Goal: Information Seeking & Learning: Learn about a topic

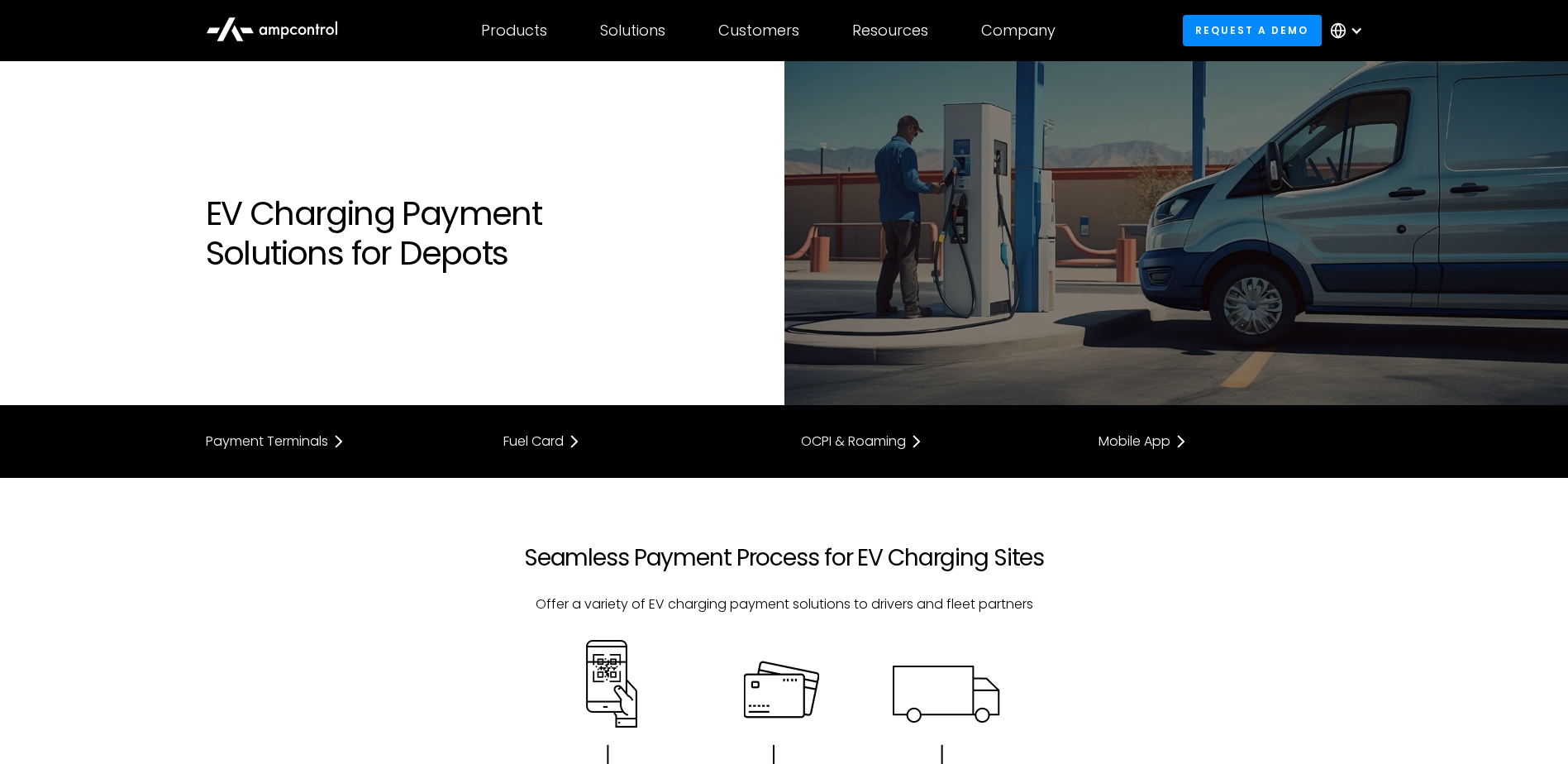
scroll to position [1323, 0]
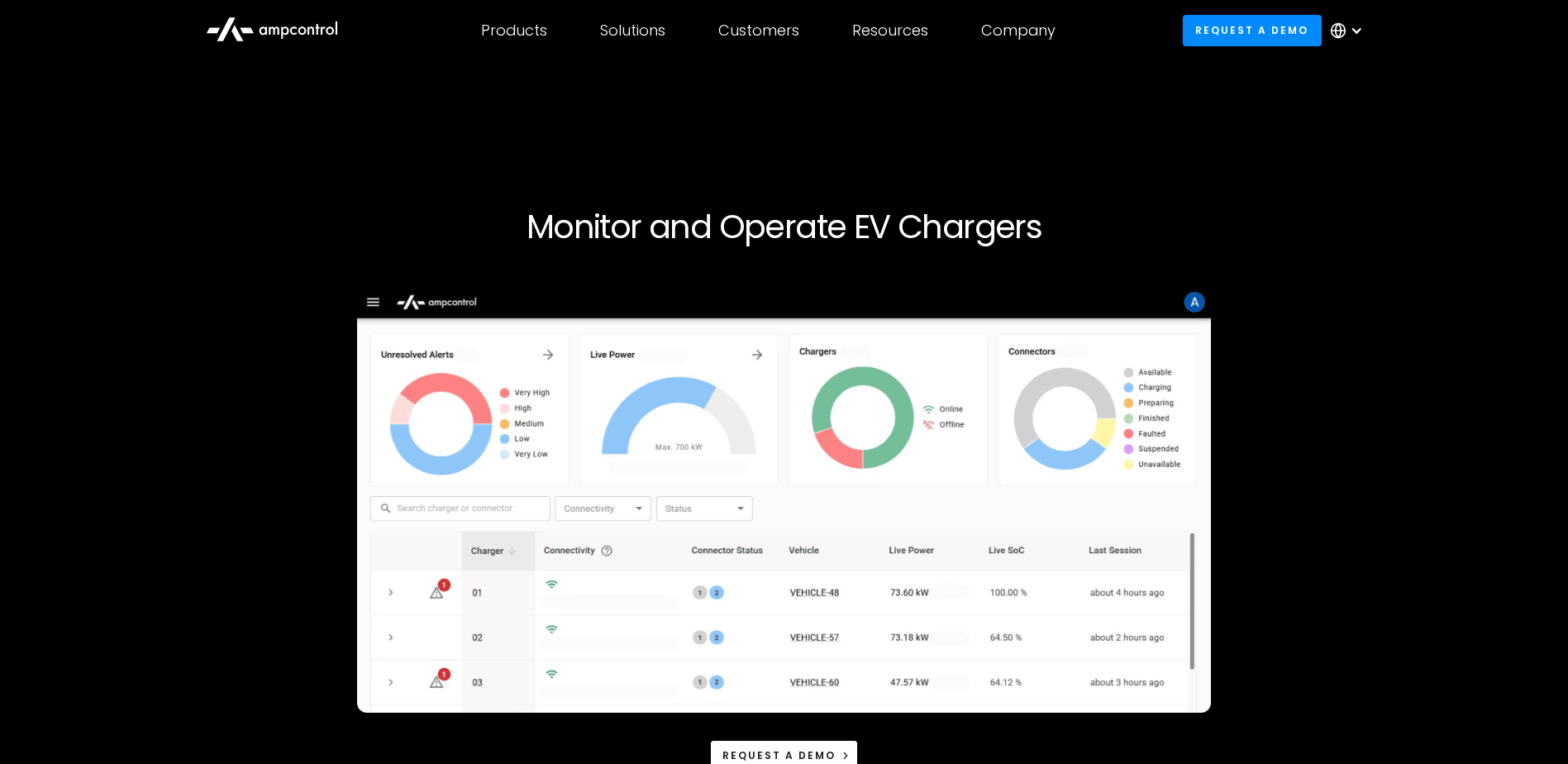
scroll to position [3225, 0]
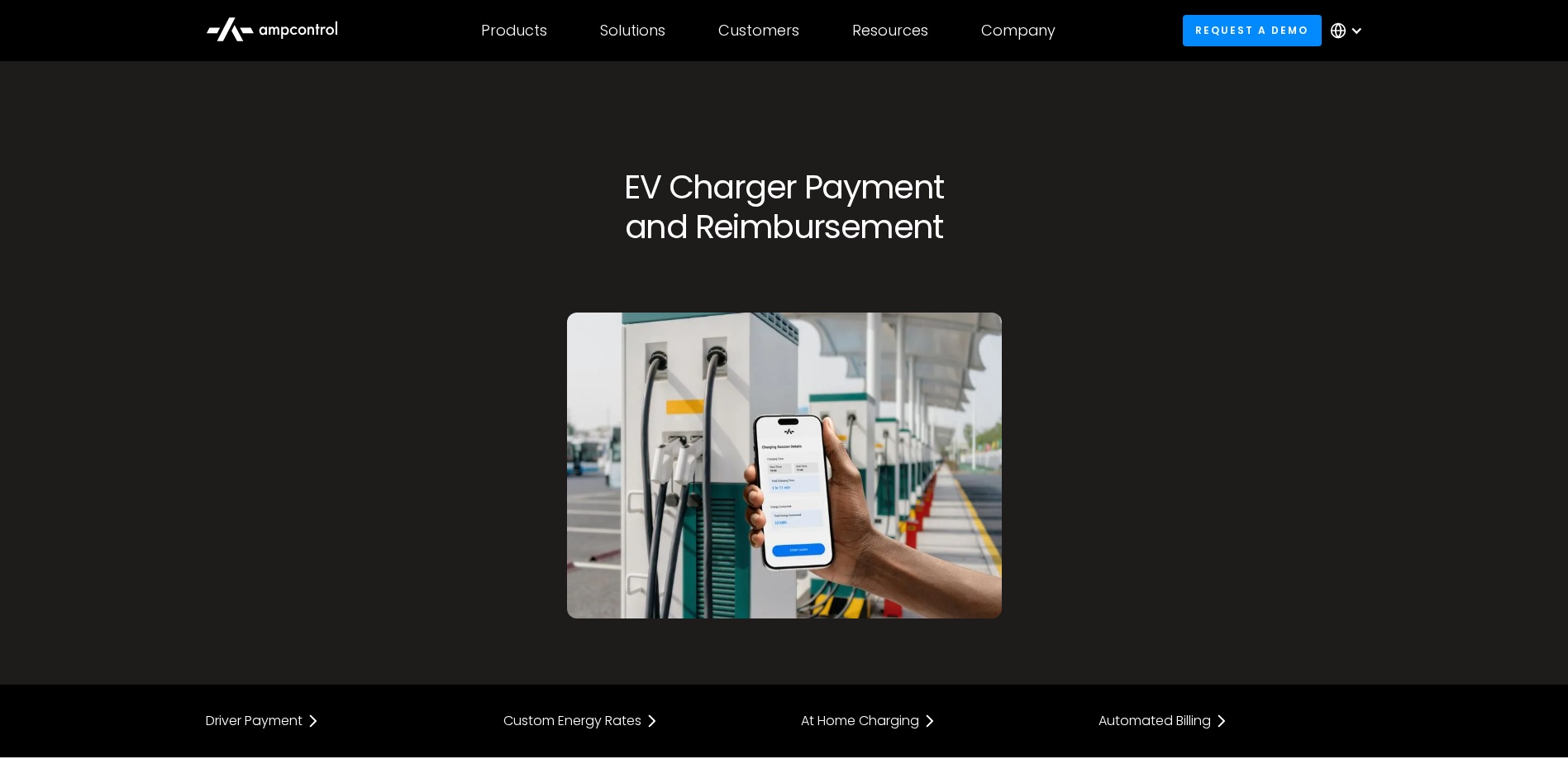
scroll to position [2150, 0]
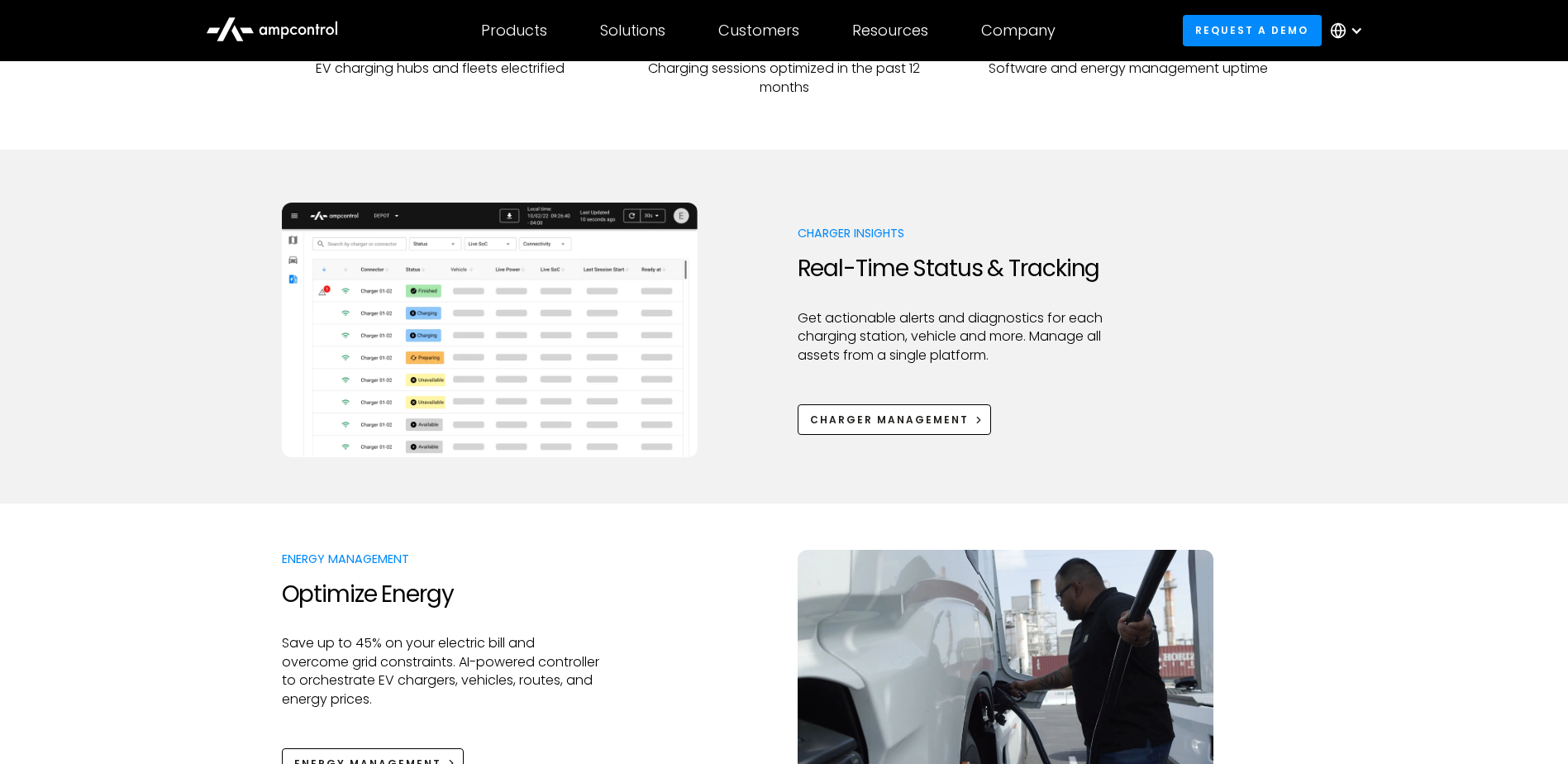
scroll to position [827, 0]
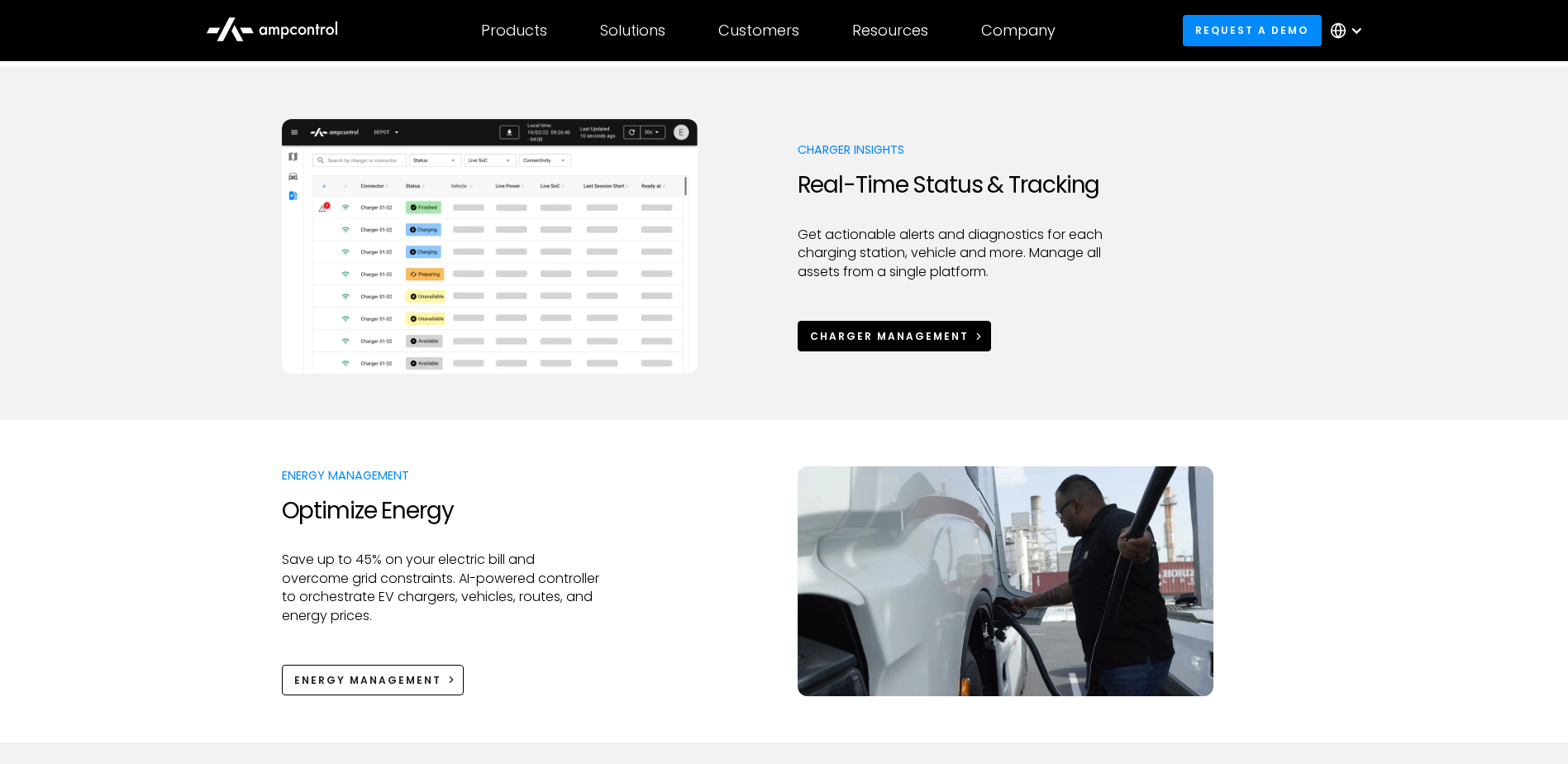
click at [867, 341] on div "Charger Management" at bounding box center [889, 337] width 159 height 15
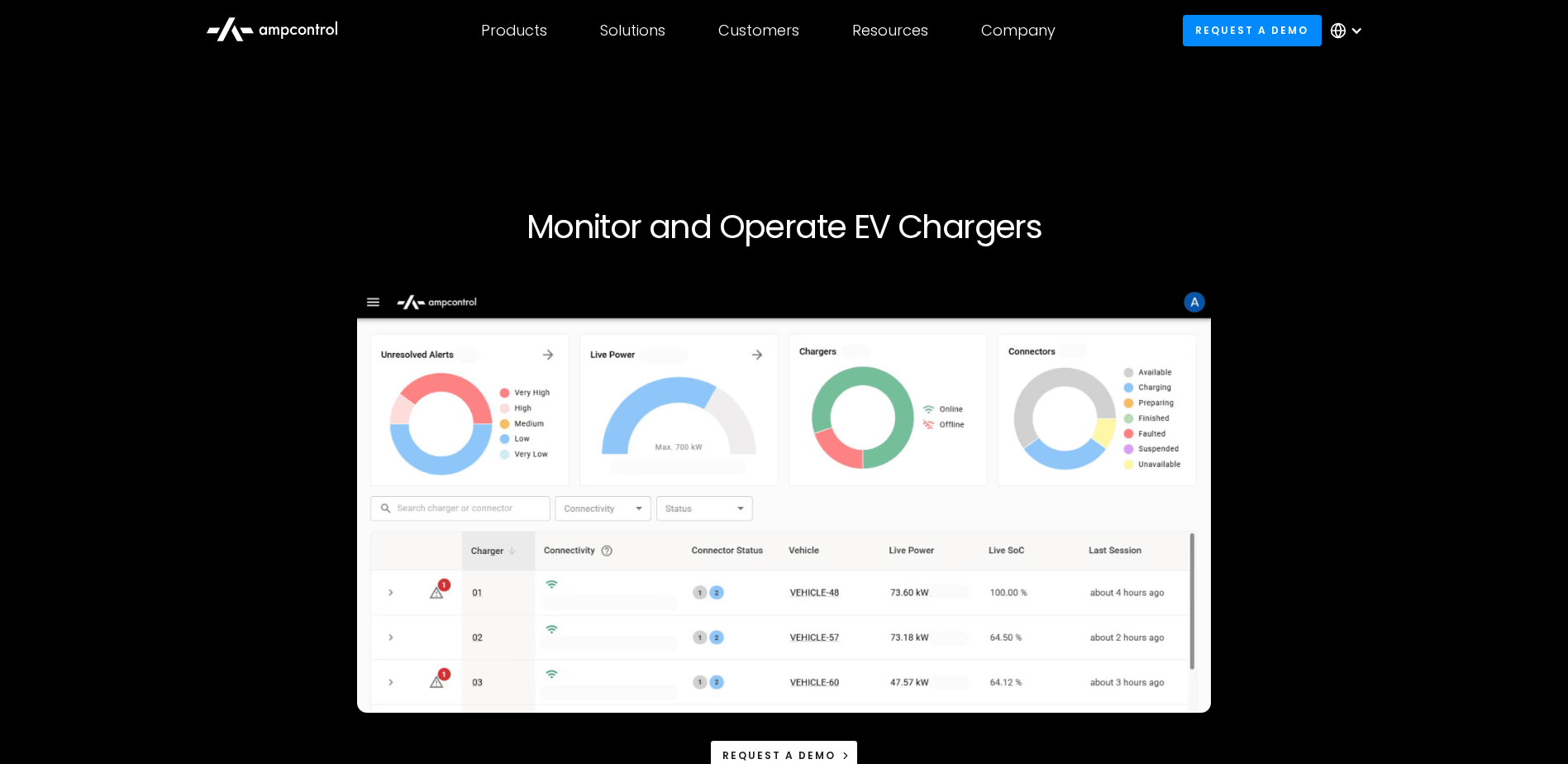
click at [1279, 505] on div "Request a demo" at bounding box center [784, 529] width 1005 height 486
click at [1249, 189] on div at bounding box center [784, 193] width 1515 height 26
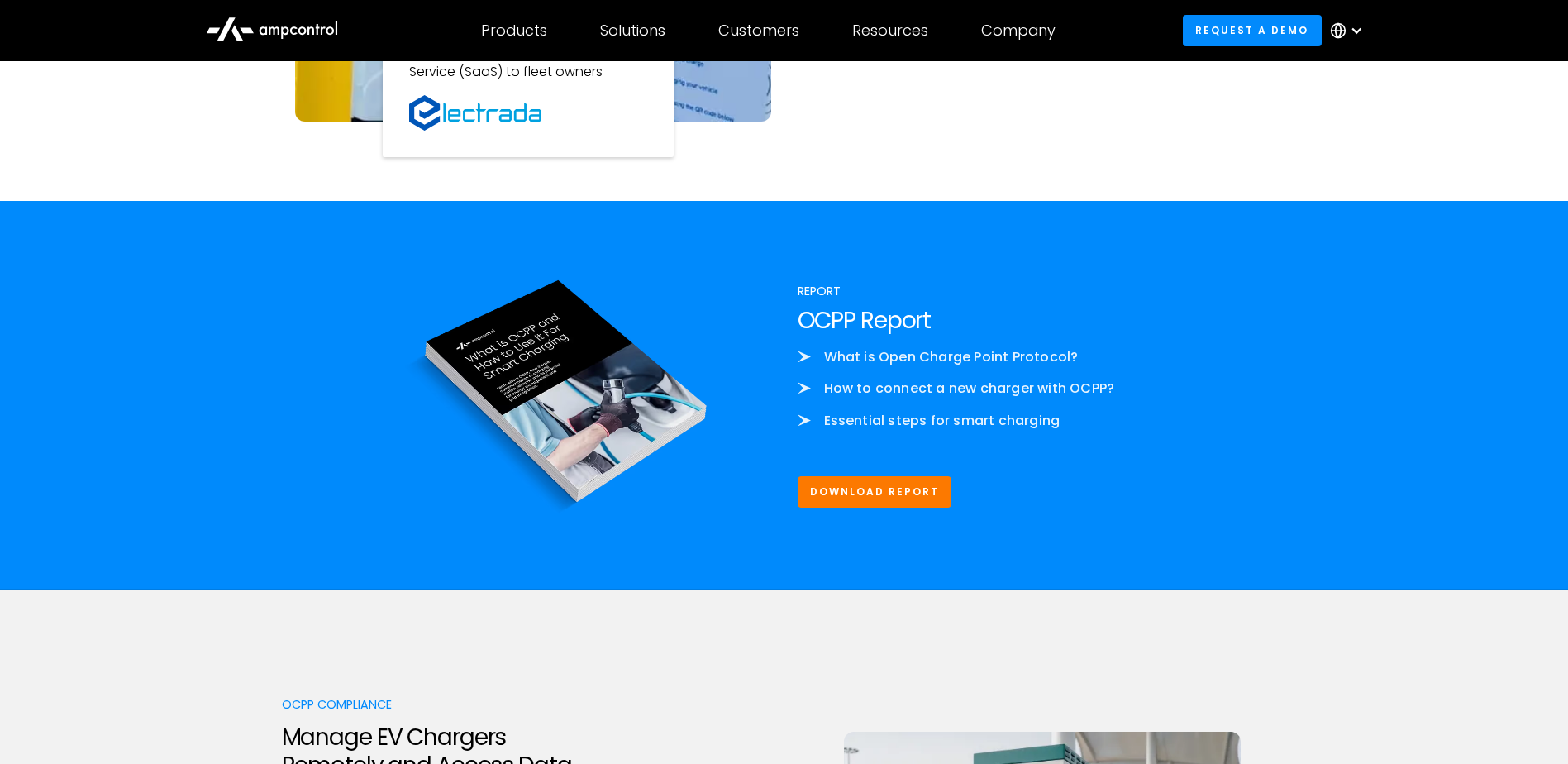
scroll to position [1902, 0]
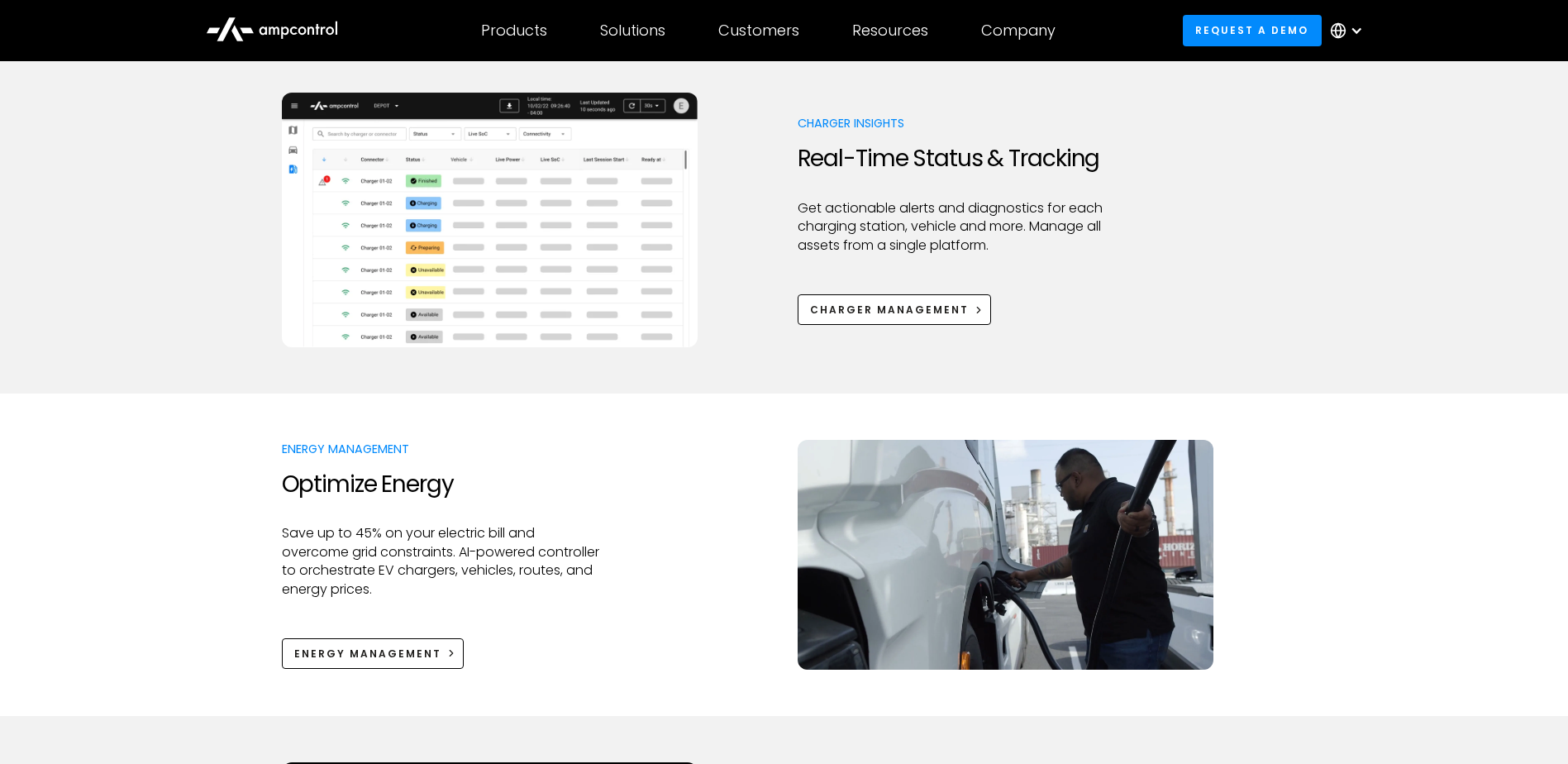
scroll to position [992, 0]
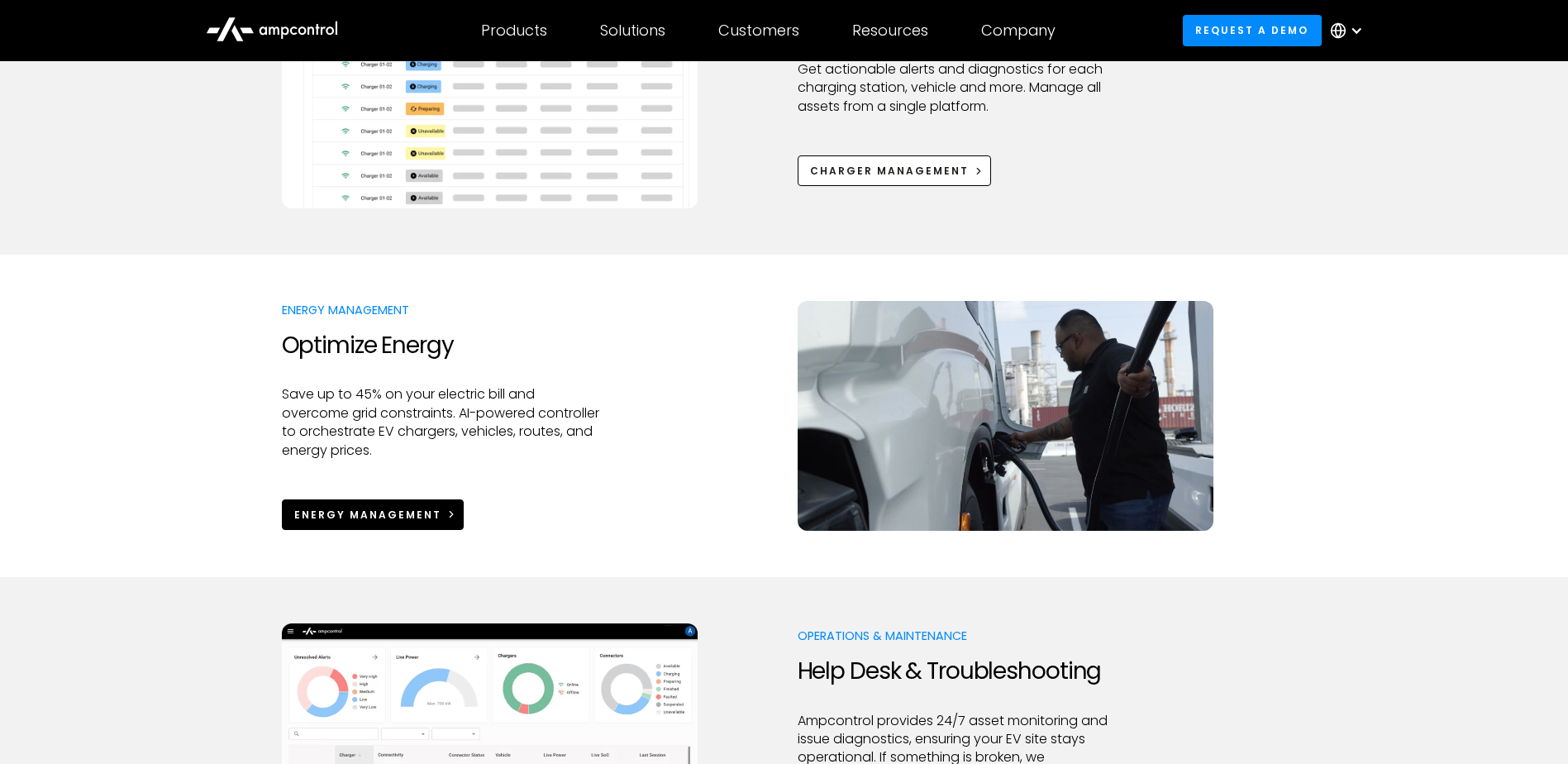
click at [372, 501] on link "Energy Management" at bounding box center [373, 514] width 183 height 31
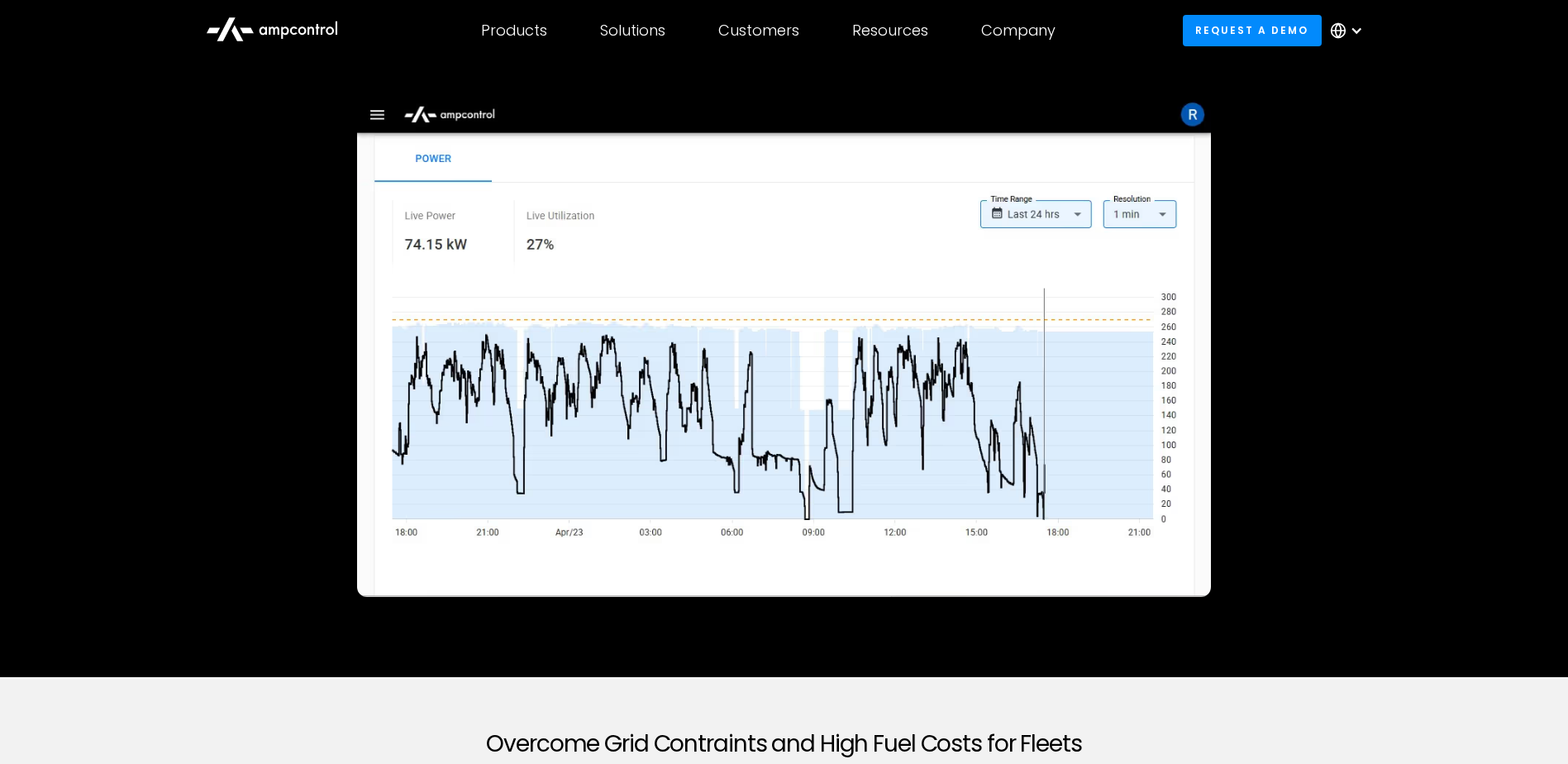
scroll to position [165, 0]
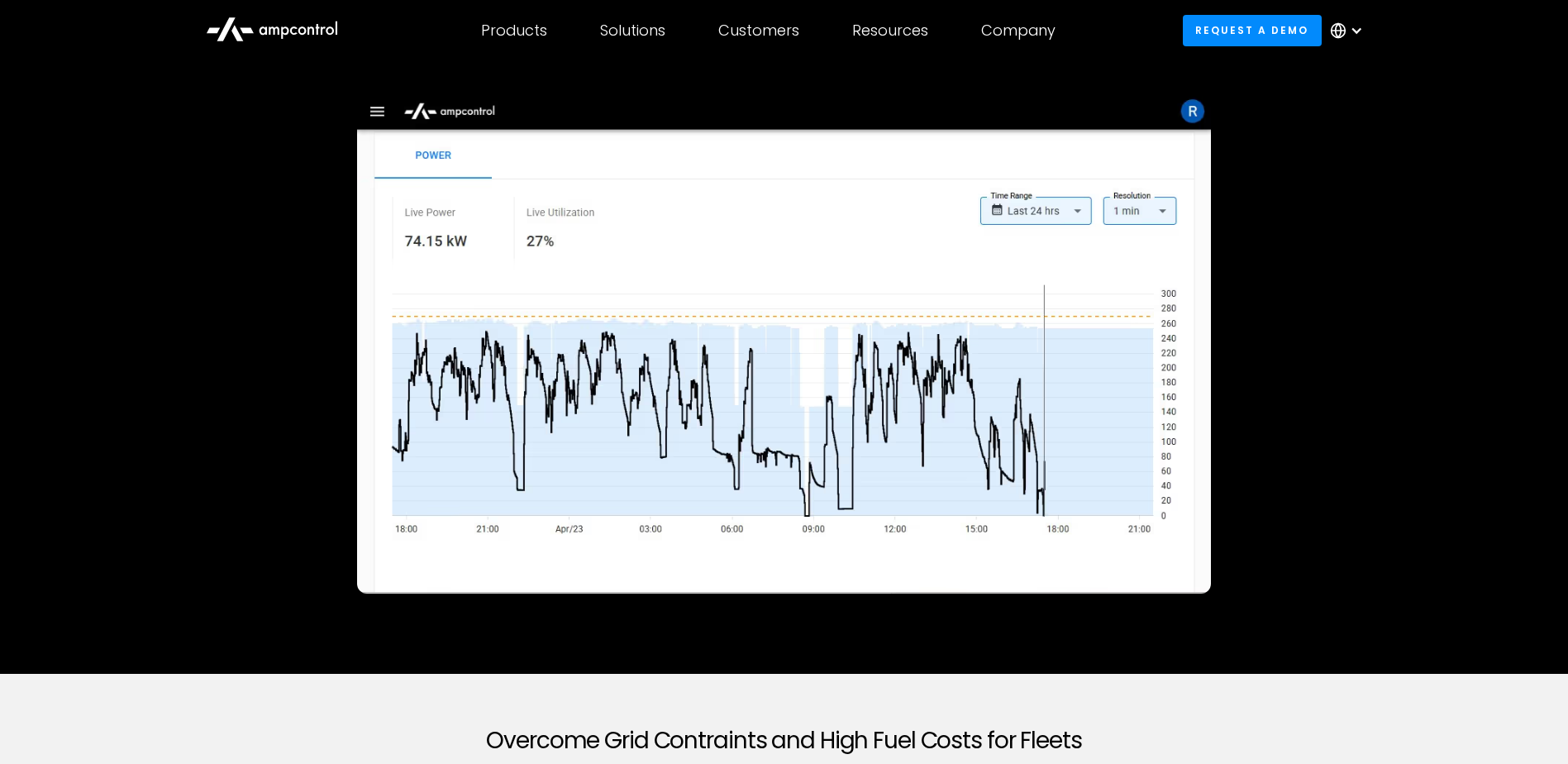
click at [251, 360] on div "Energy Management Software for Electric Fleets" at bounding box center [784, 318] width 1515 height 712
click at [1382, 250] on div "Energy Management Software for Electric Fleets" at bounding box center [784, 318] width 1515 height 712
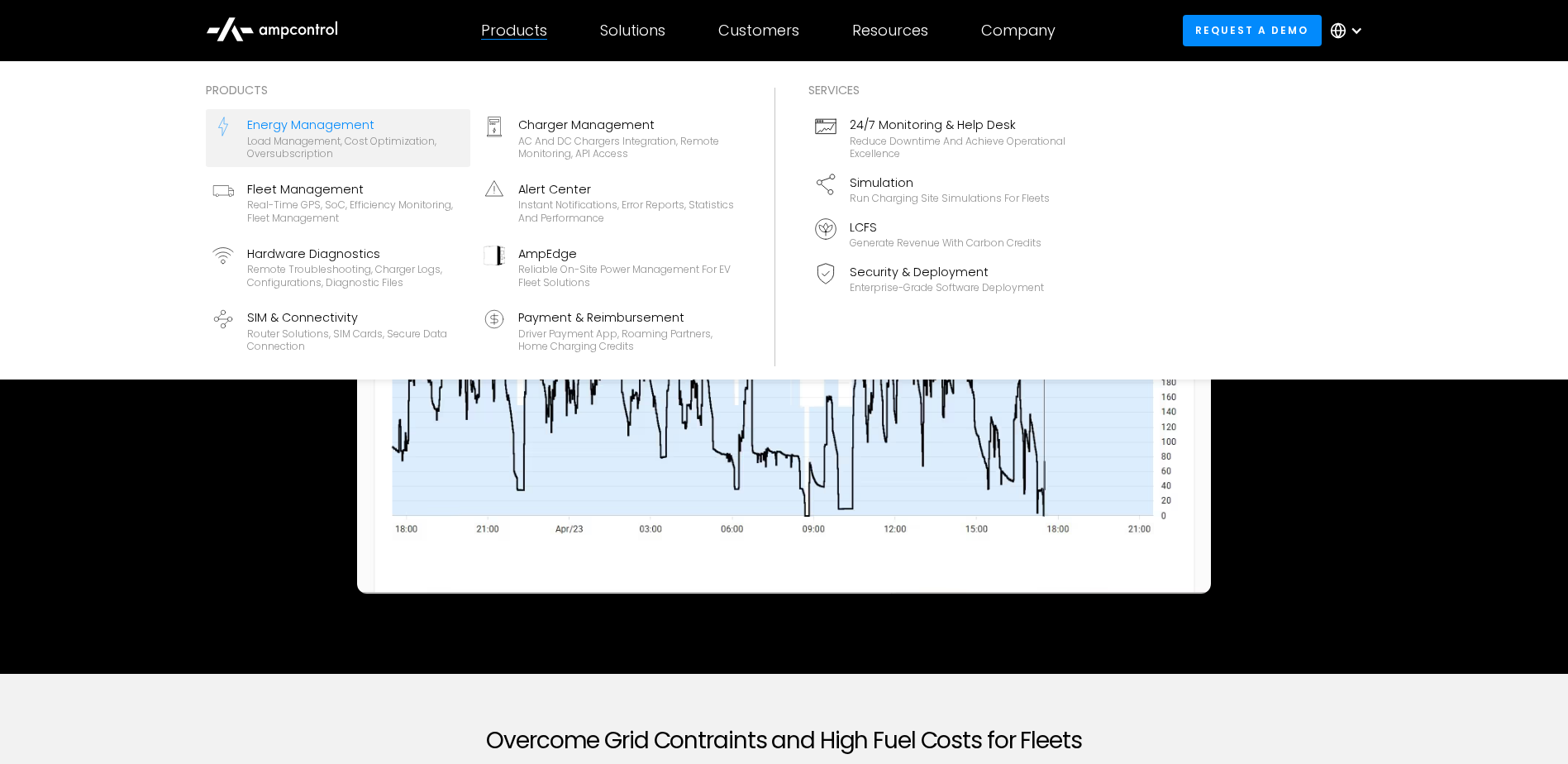
click at [530, 35] on div "Products" at bounding box center [514, 31] width 66 height 18
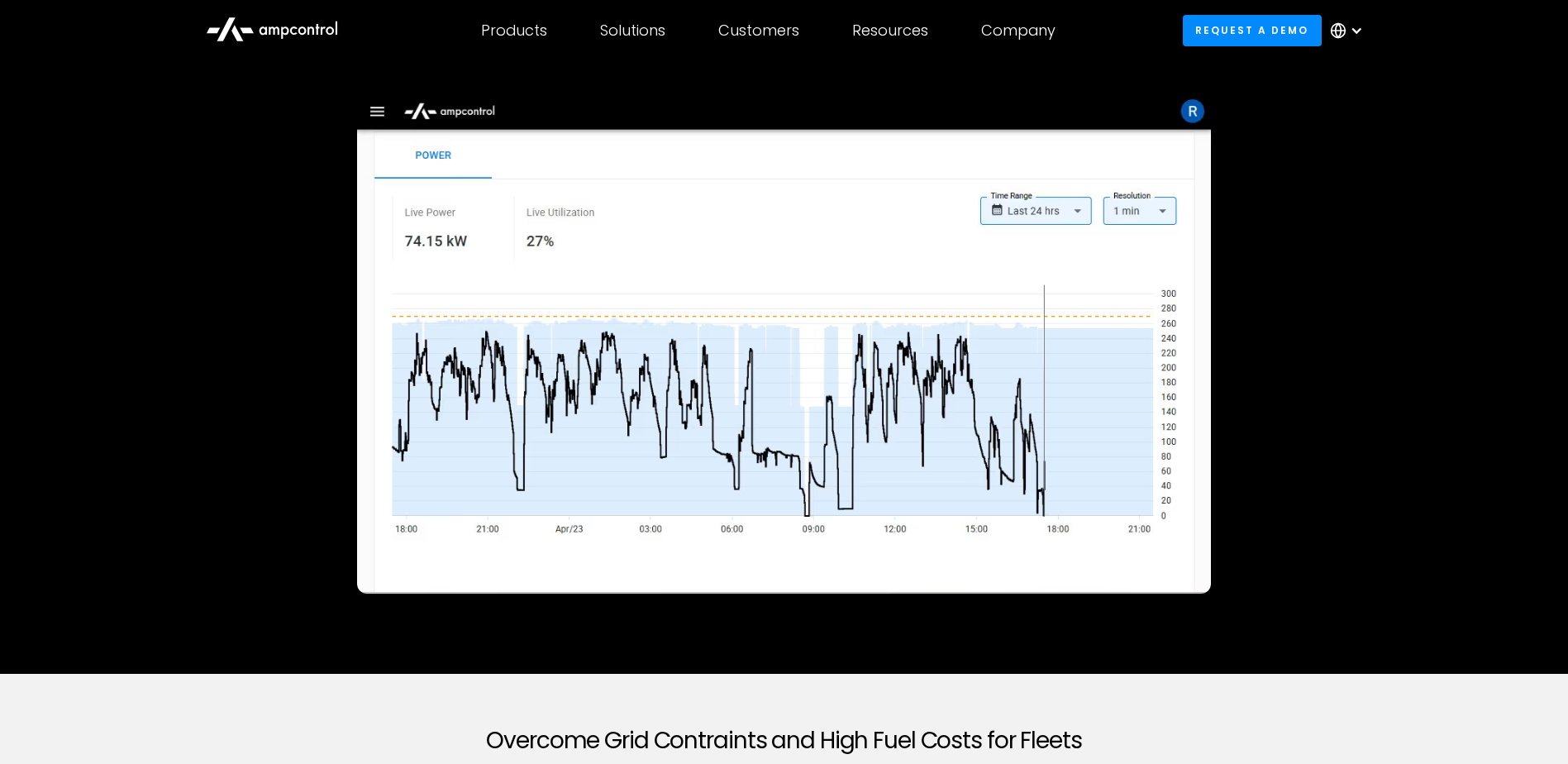
click at [284, 290] on div at bounding box center [784, 357] width 1005 height 527
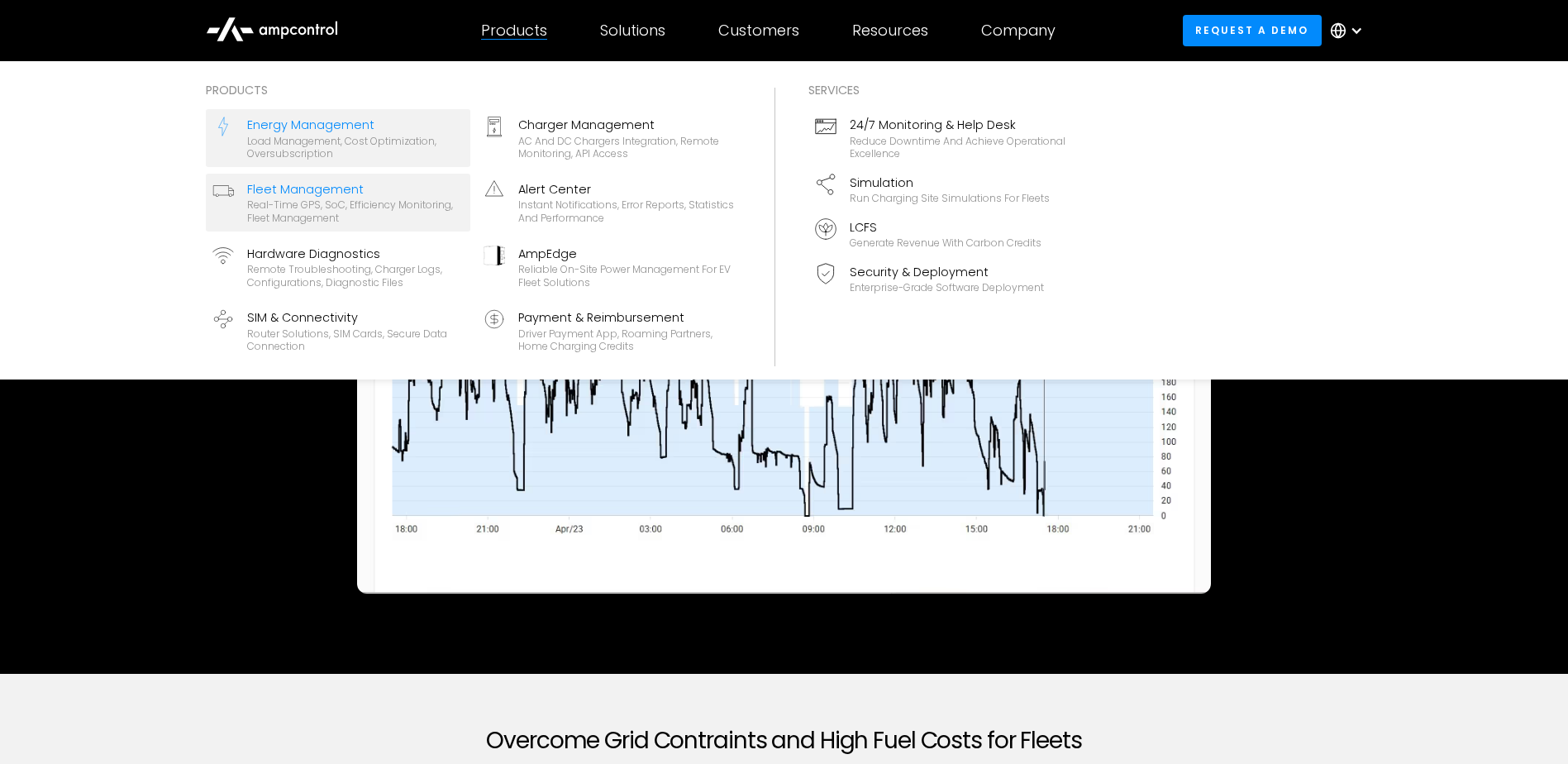
click at [364, 186] on div "Fleet Management" at bounding box center [355, 189] width 216 height 18
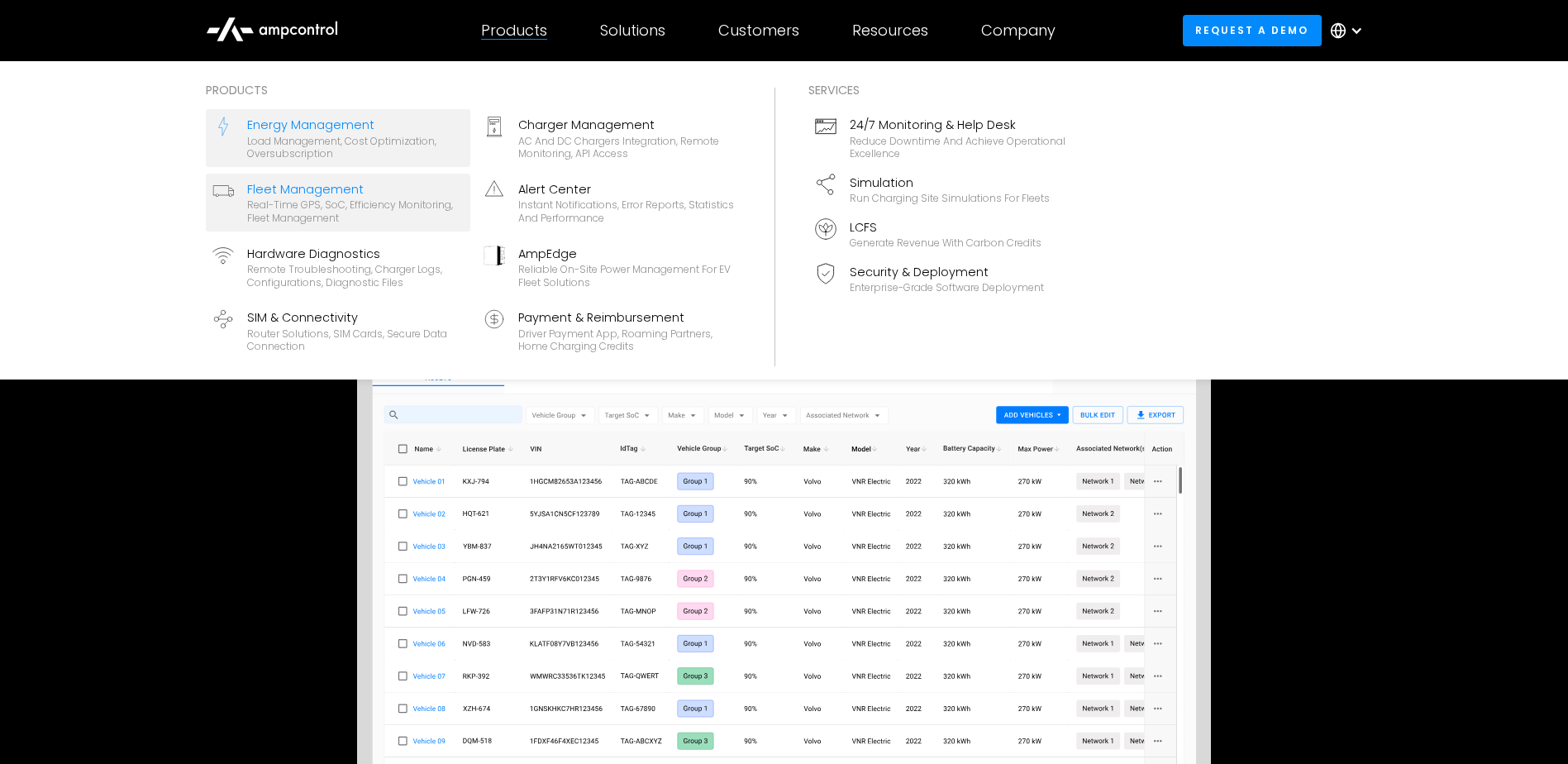
click at [372, 130] on div "Energy Management" at bounding box center [355, 125] width 216 height 18
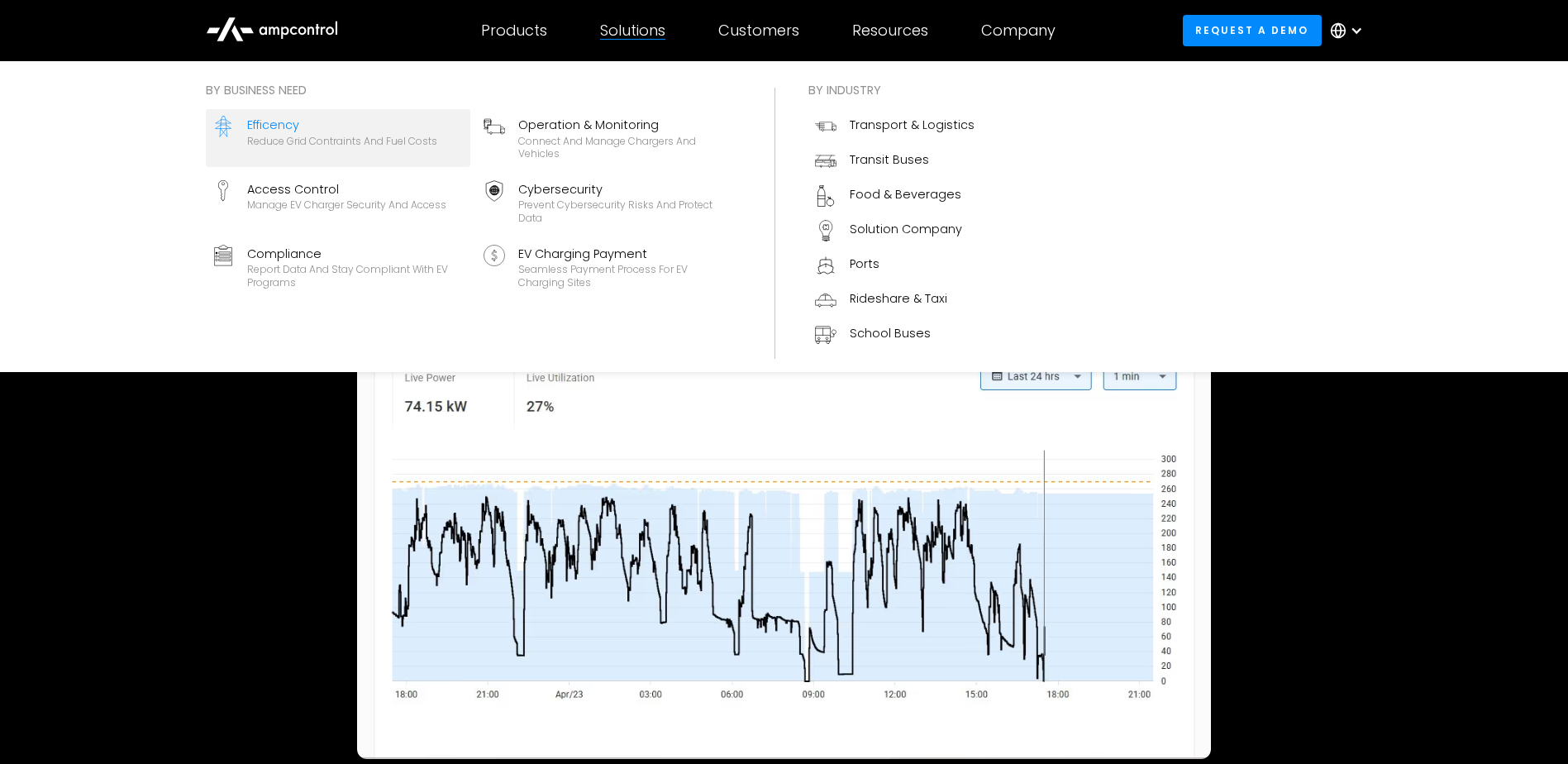
click at [352, 135] on div "Reduce grid contraints and fuel costs" at bounding box center [342, 141] width 190 height 13
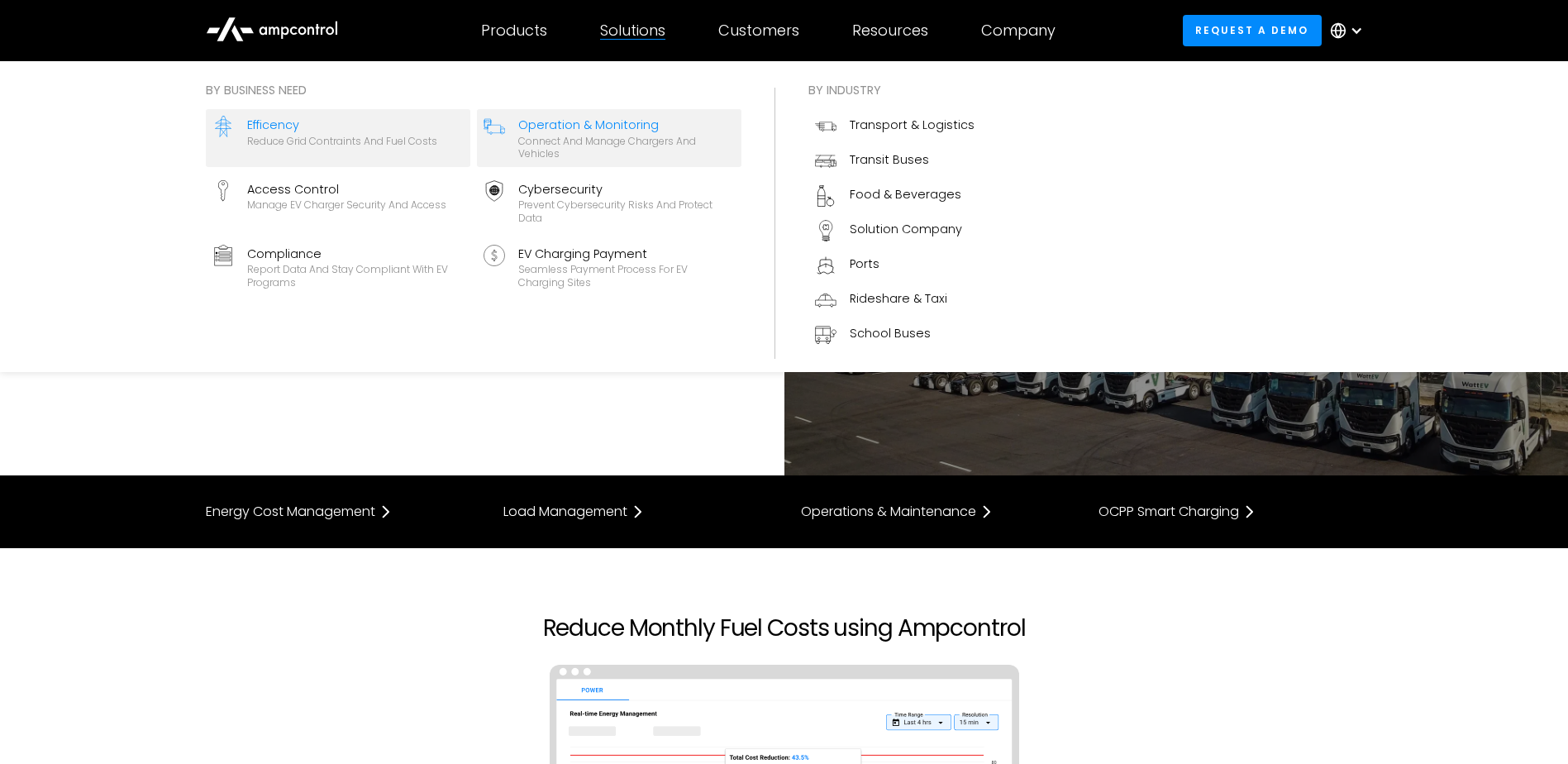
click at [613, 142] on div "Connect and manage chargers and vehicles" at bounding box center [626, 147] width 216 height 26
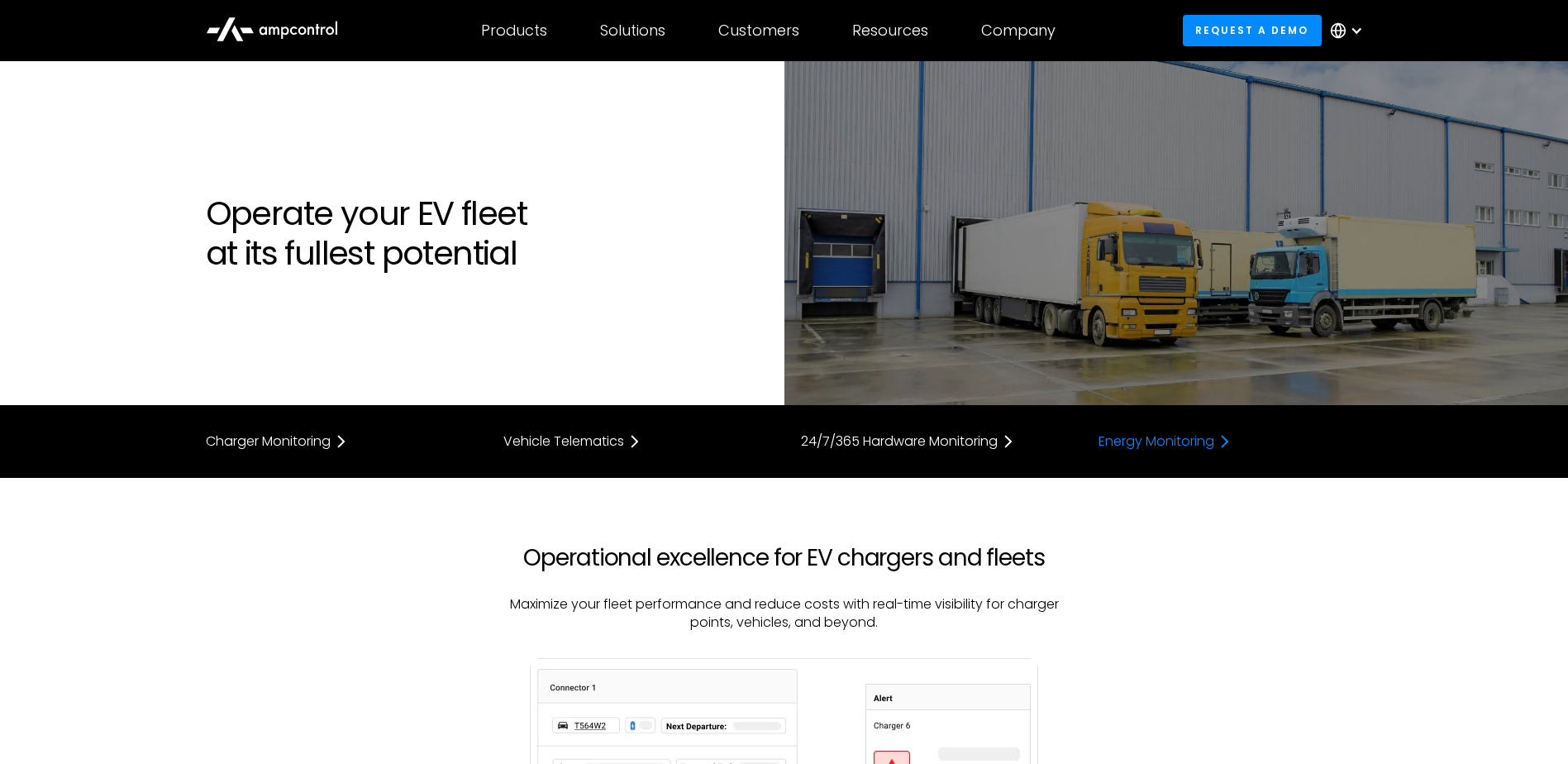
click at [1164, 435] on div "Energy Monitoring" at bounding box center [1156, 442] width 116 height 13
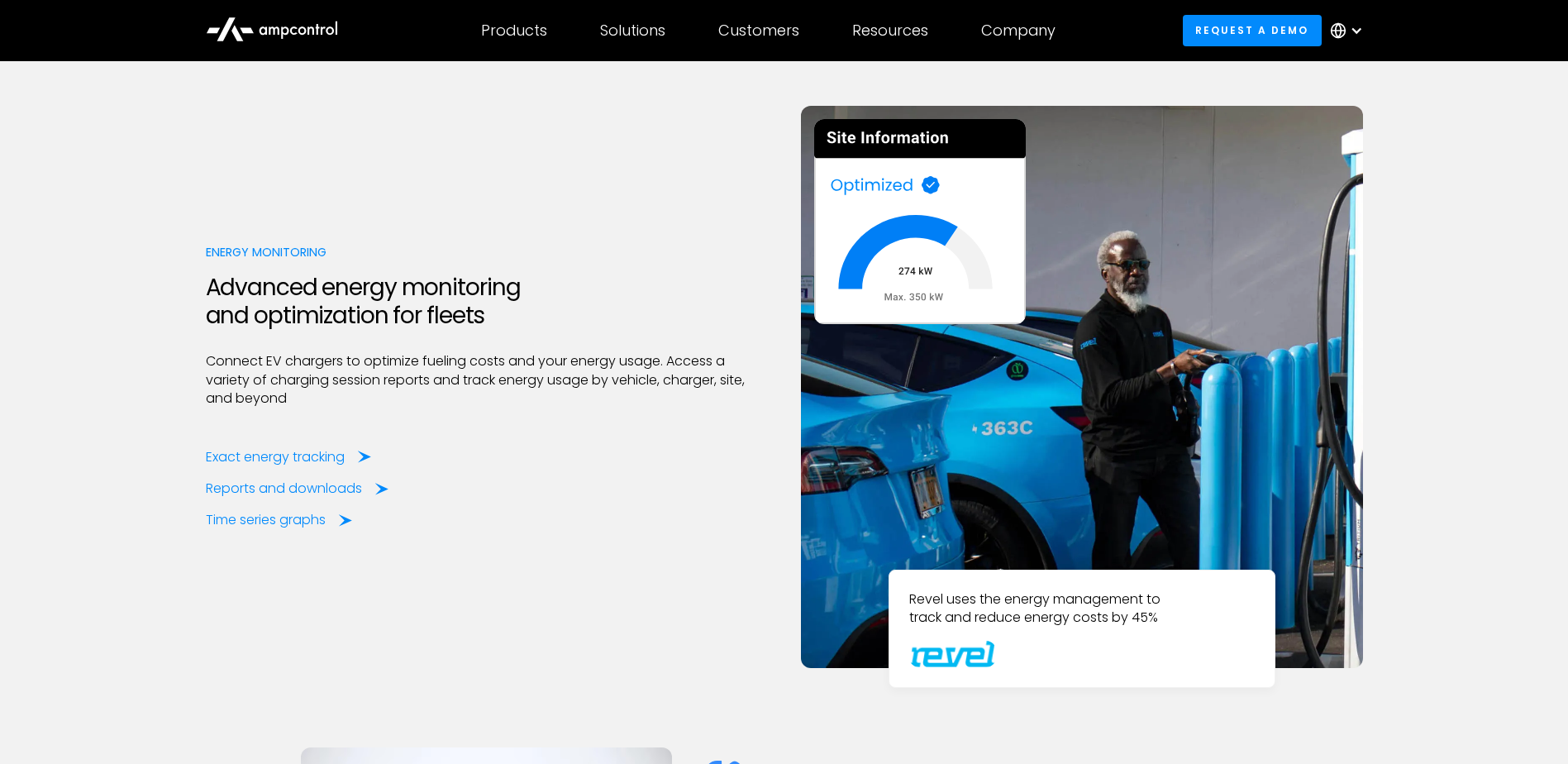
scroll to position [4243, 0]
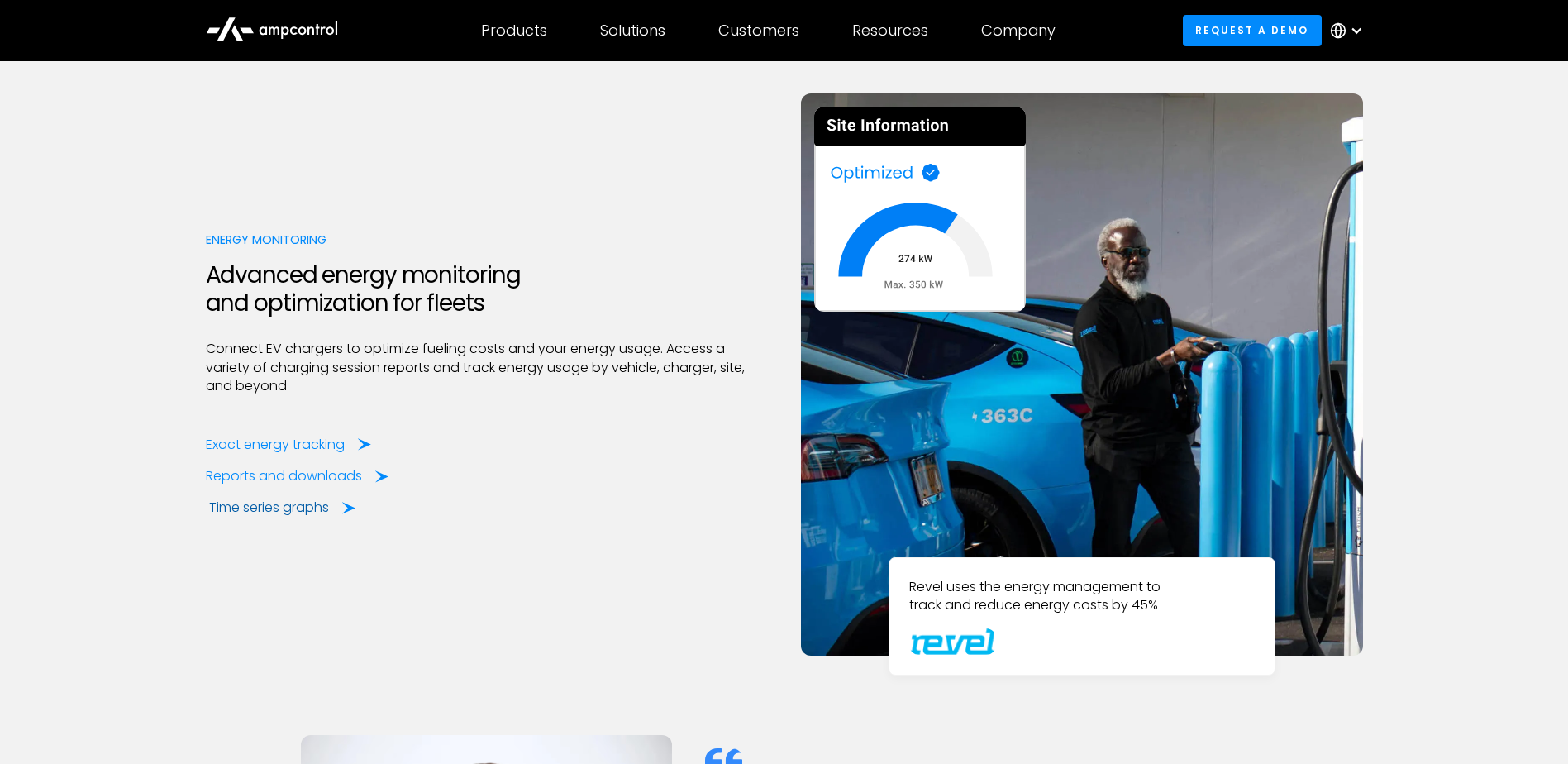
click at [304, 514] on div "Time series graphs" at bounding box center [269, 507] width 120 height 18
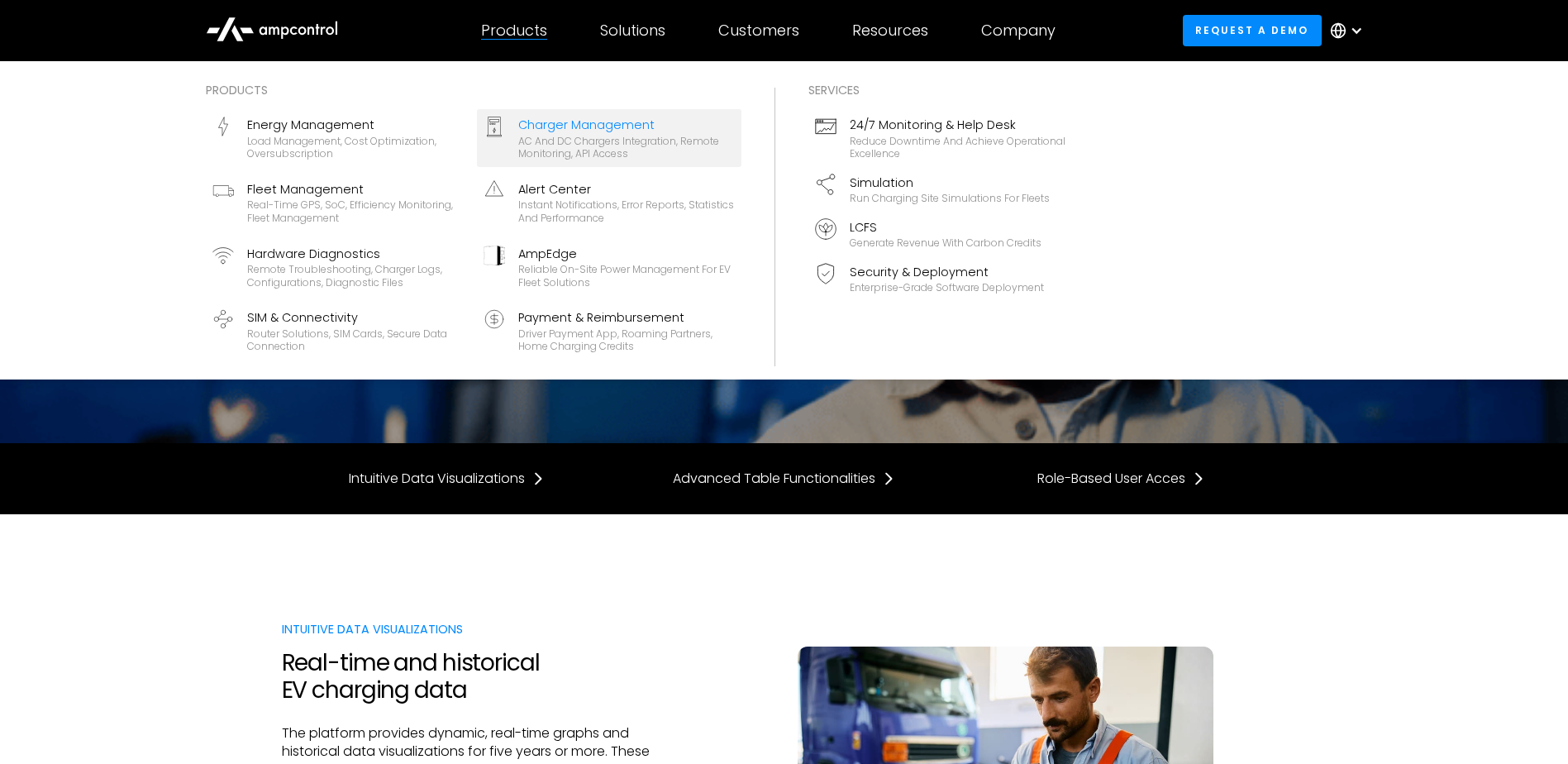
click at [571, 132] on div "Charger Management" at bounding box center [626, 125] width 216 height 18
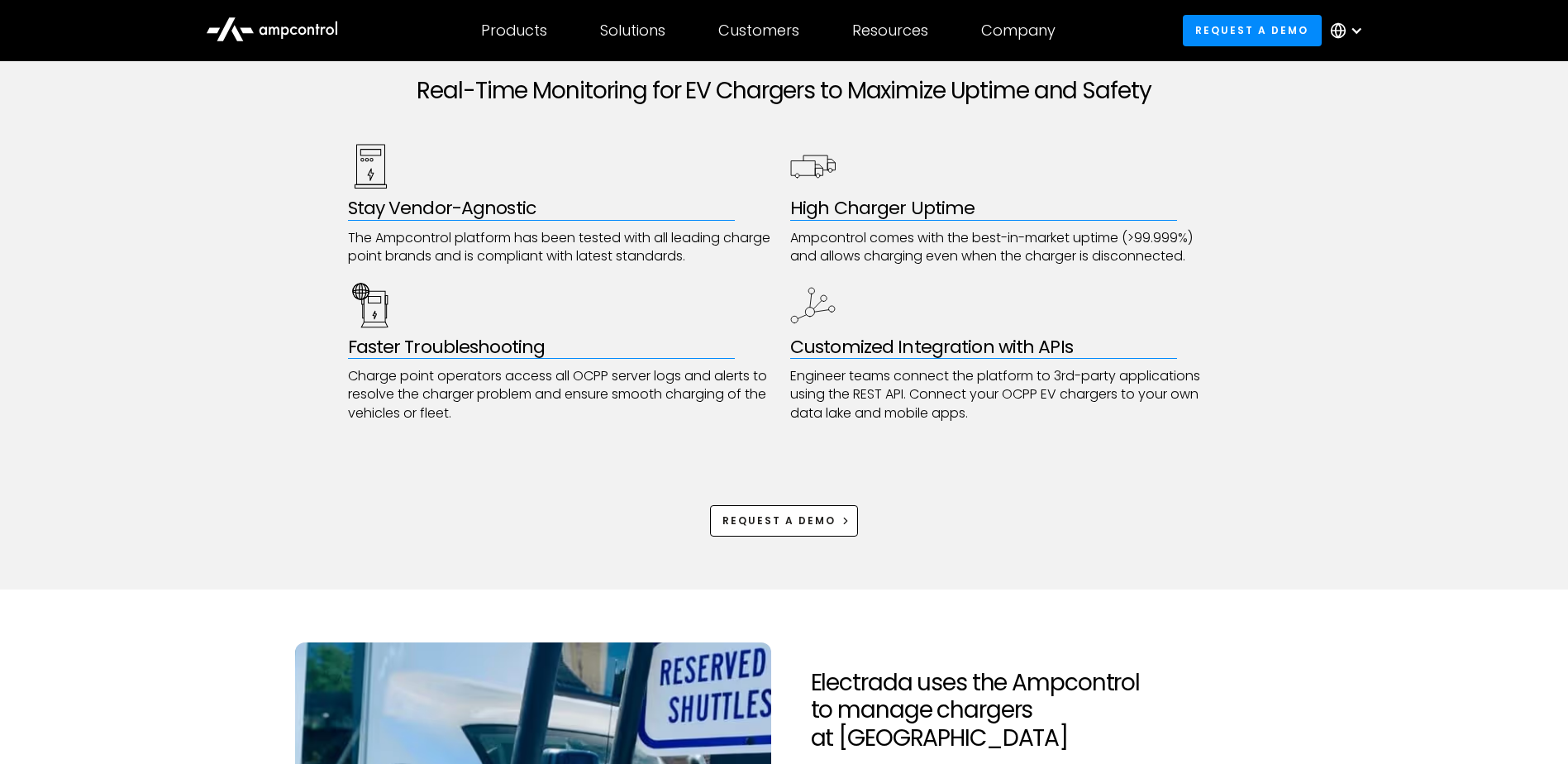
scroll to position [744, 0]
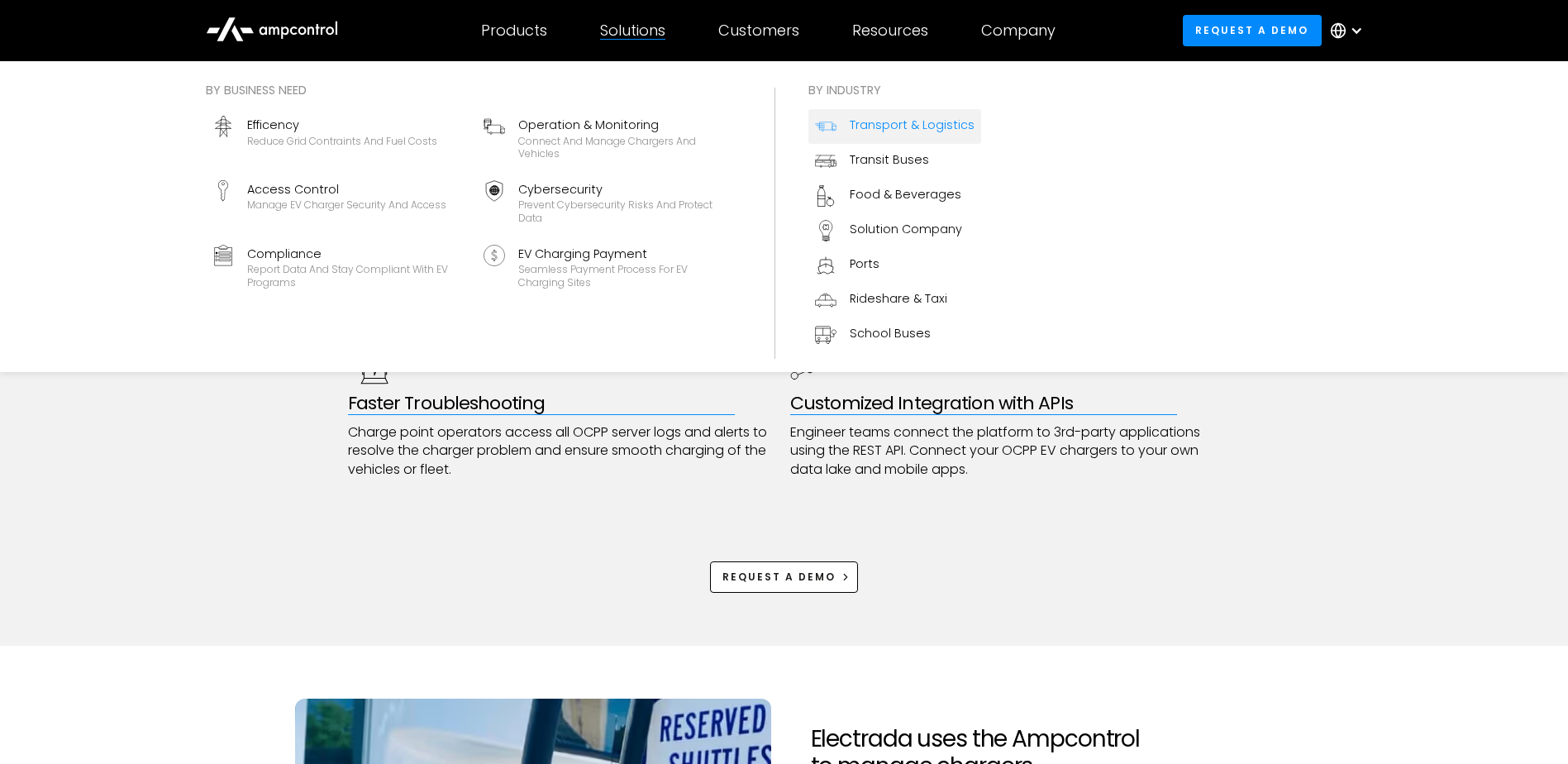
click at [894, 131] on div "Transport & Logistics" at bounding box center [912, 125] width 125 height 18
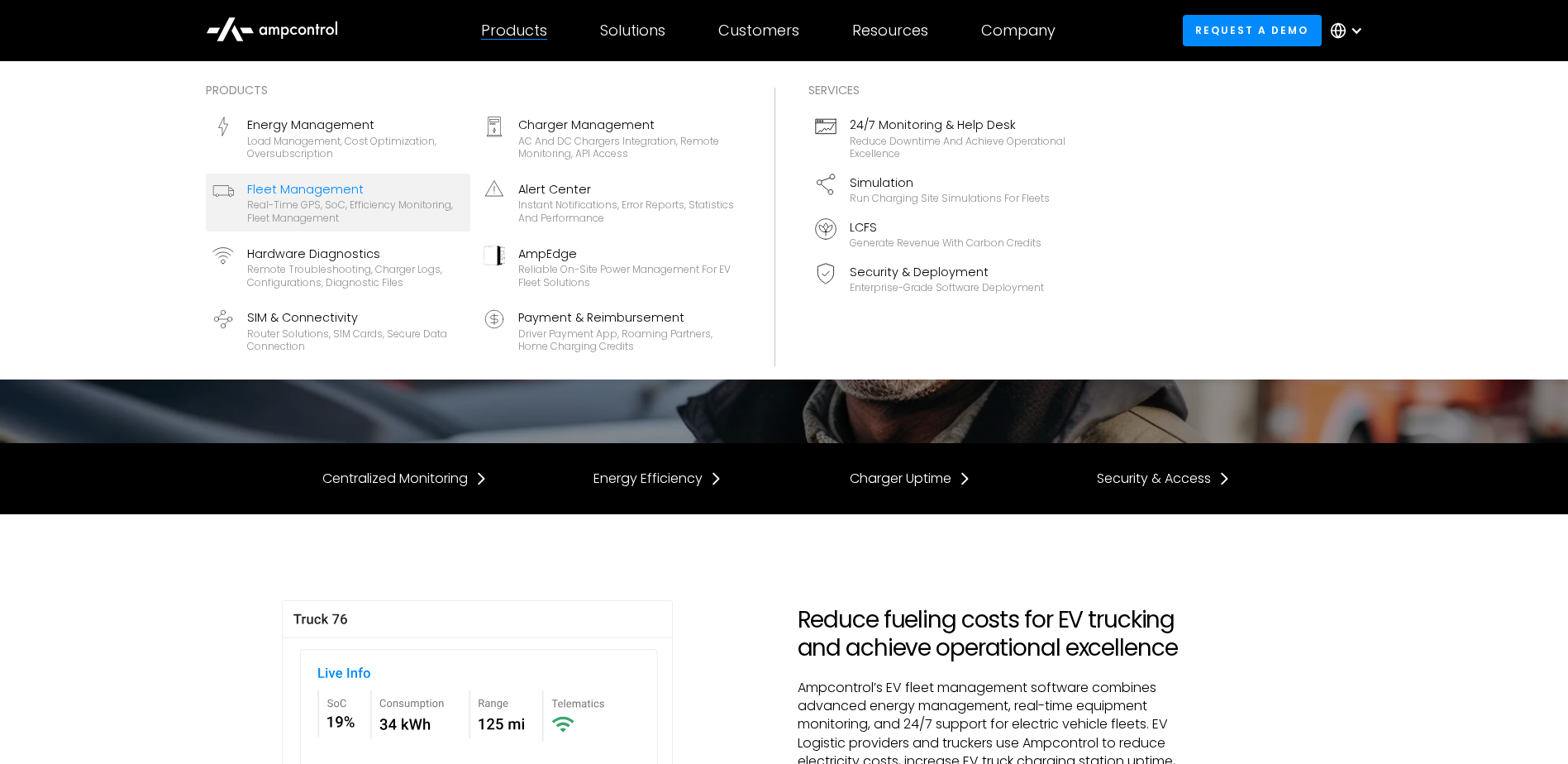
click at [372, 194] on div "Fleet Management" at bounding box center [355, 189] width 216 height 18
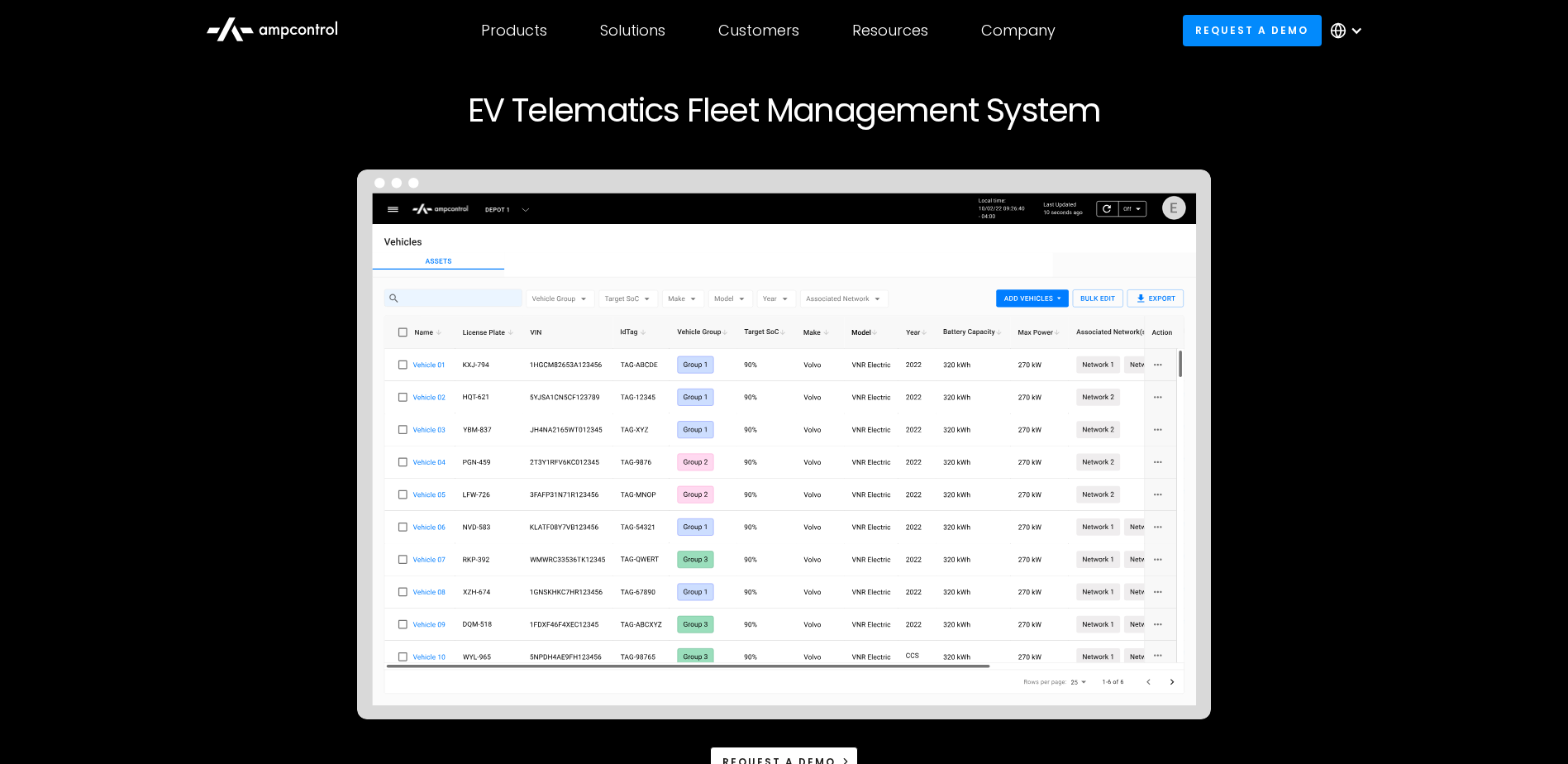
scroll to position [165, 0]
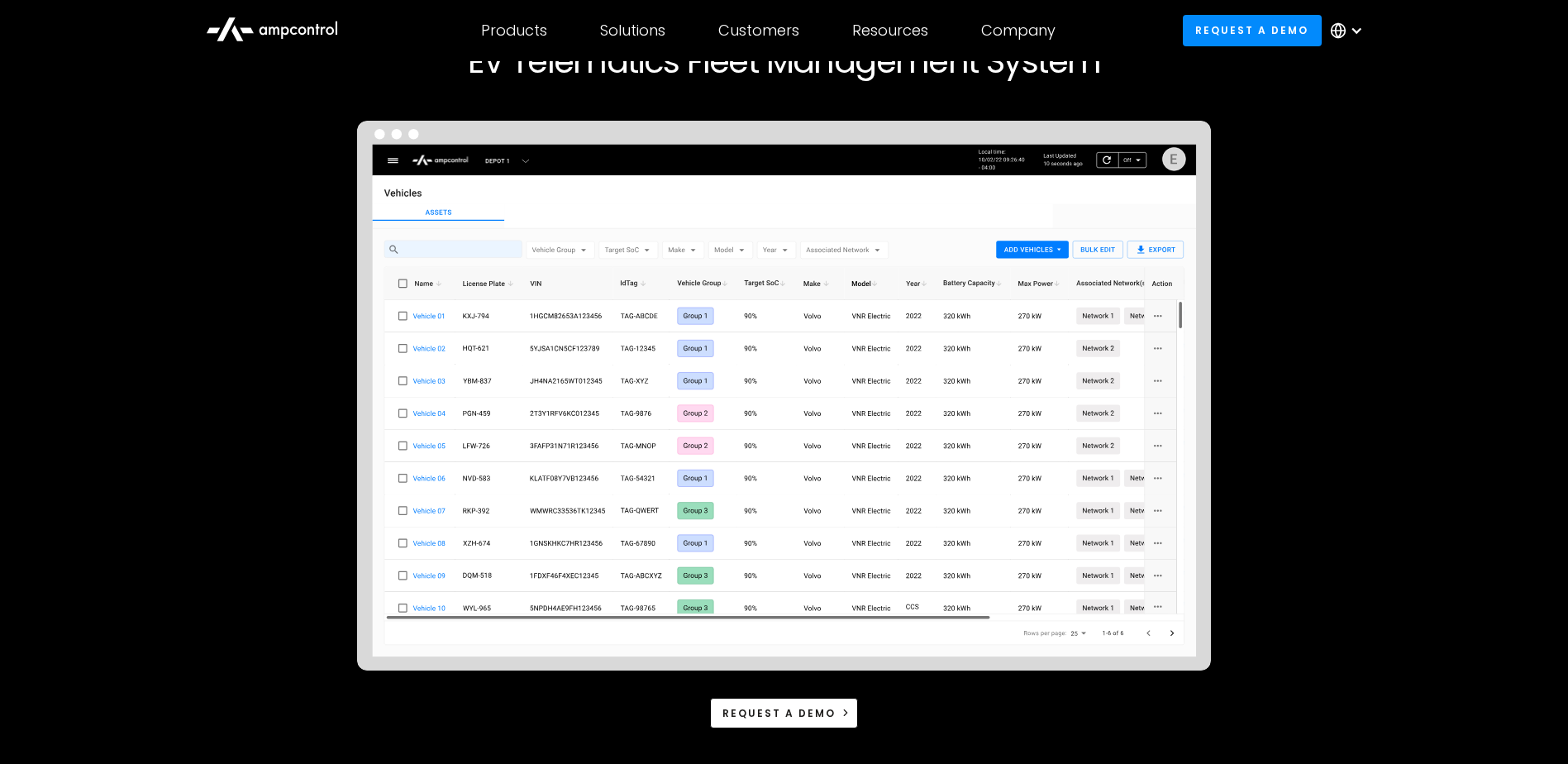
click at [731, 309] on img at bounding box center [784, 395] width 854 height 550
click at [247, 277] on div "EV Telematics Fleet Management System Request a demo" at bounding box center [784, 372] width 1515 height 820
